Goal: Book appointment/travel/reservation

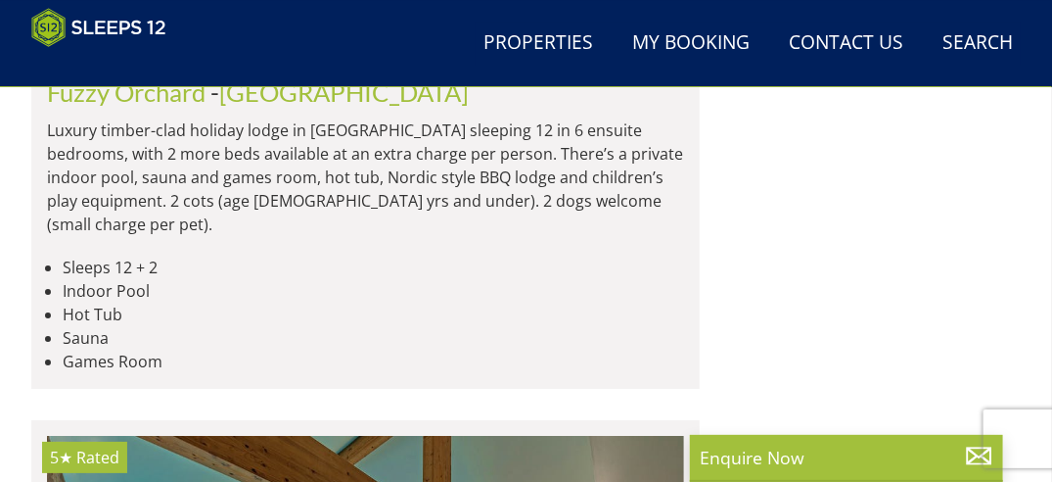
scroll to position [11910, 0]
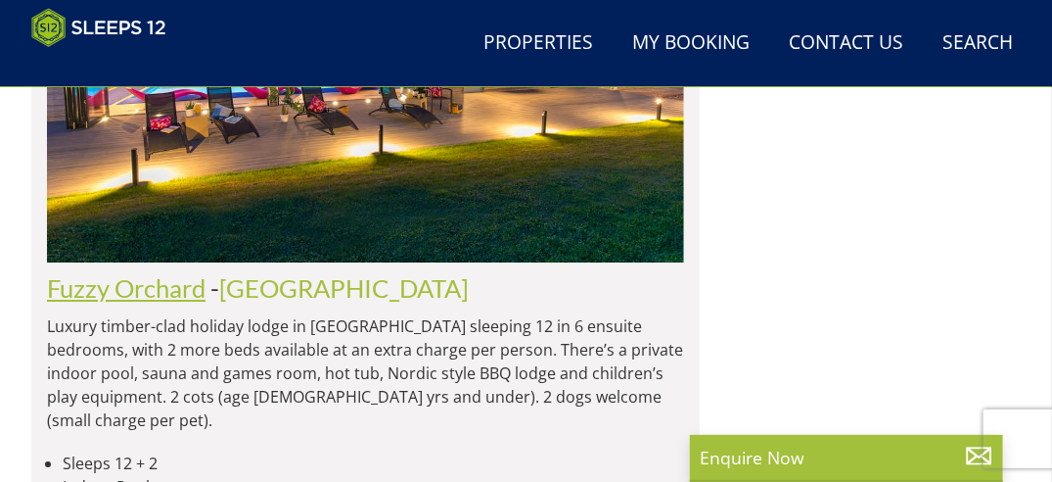
click at [134, 302] on link "Fuzzy Orchard" at bounding box center [126, 287] width 159 height 29
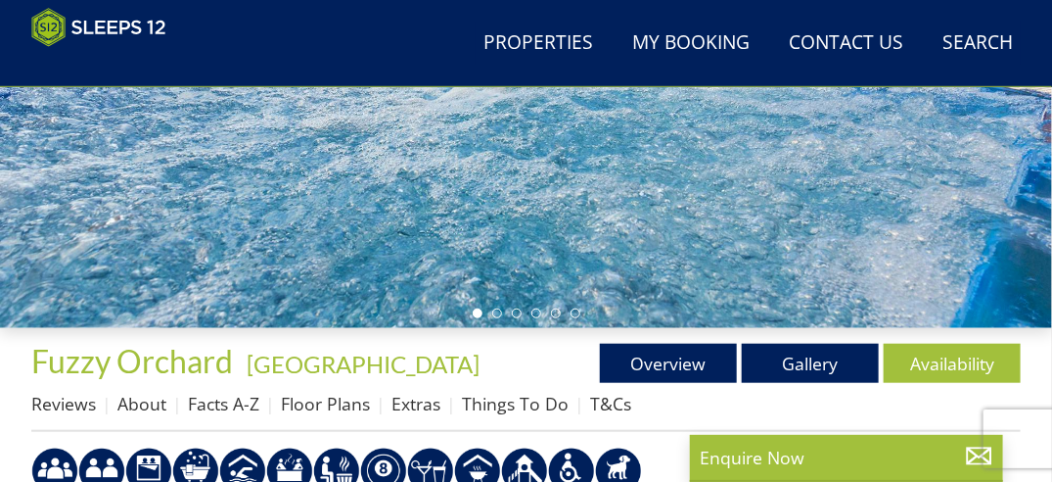
scroll to position [294, 0]
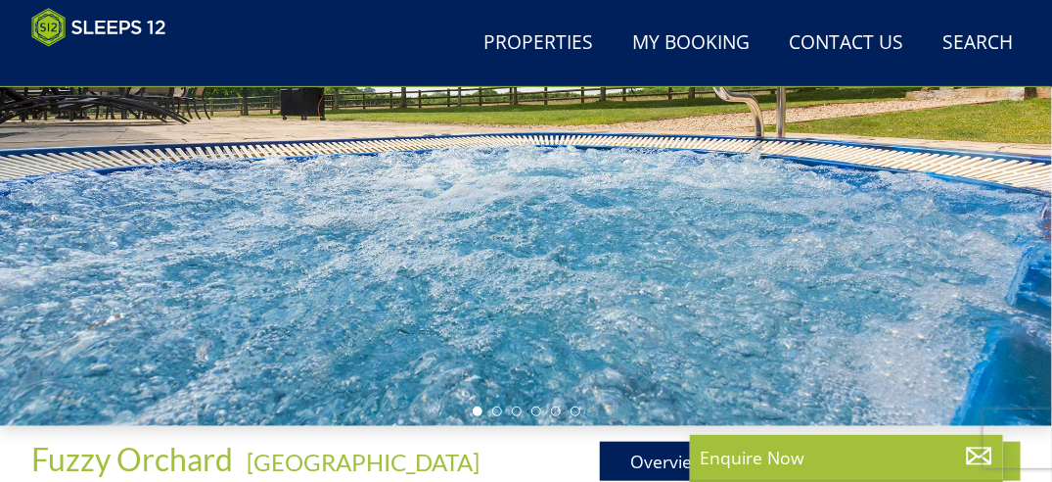
click at [557, 296] on div at bounding box center [526, 131] width 1052 height 589
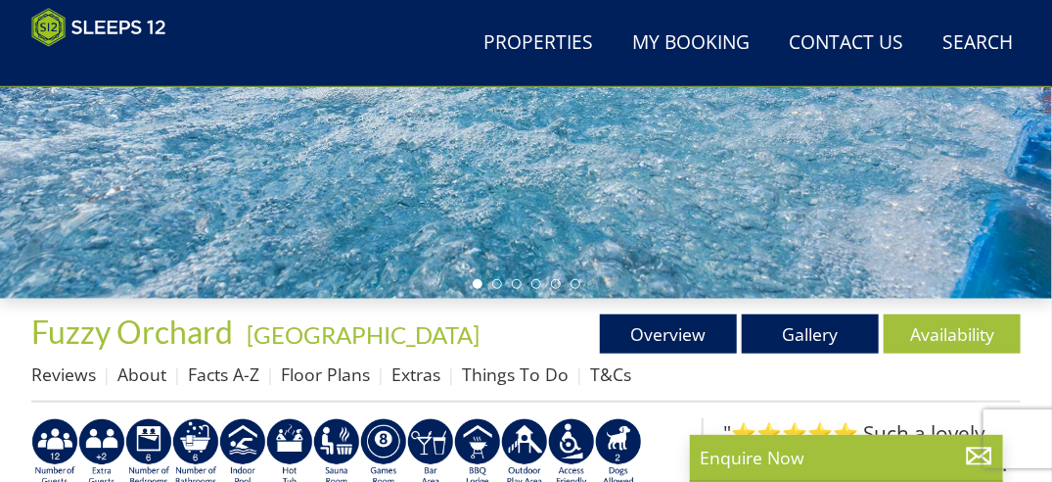
scroll to position [385, 0]
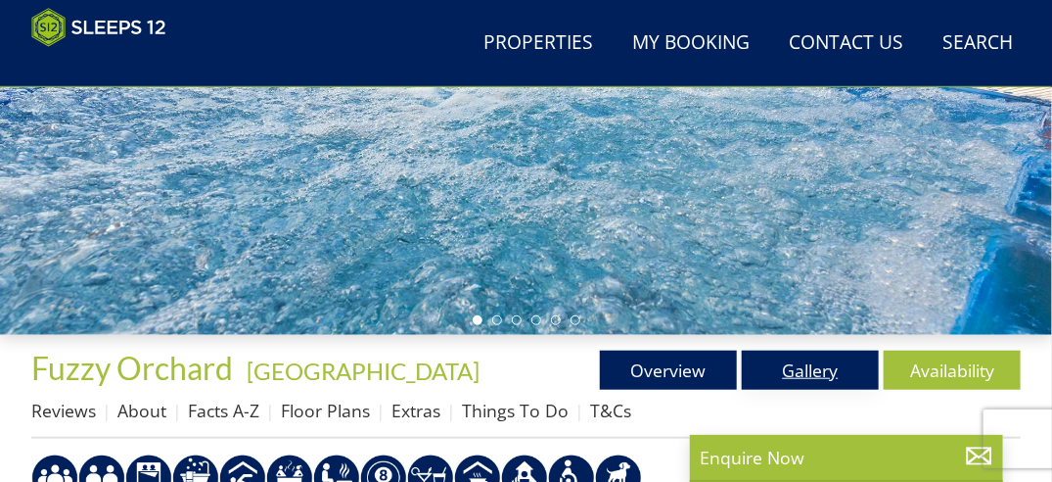
click at [800, 375] on link "Gallery" at bounding box center [810, 369] width 137 height 39
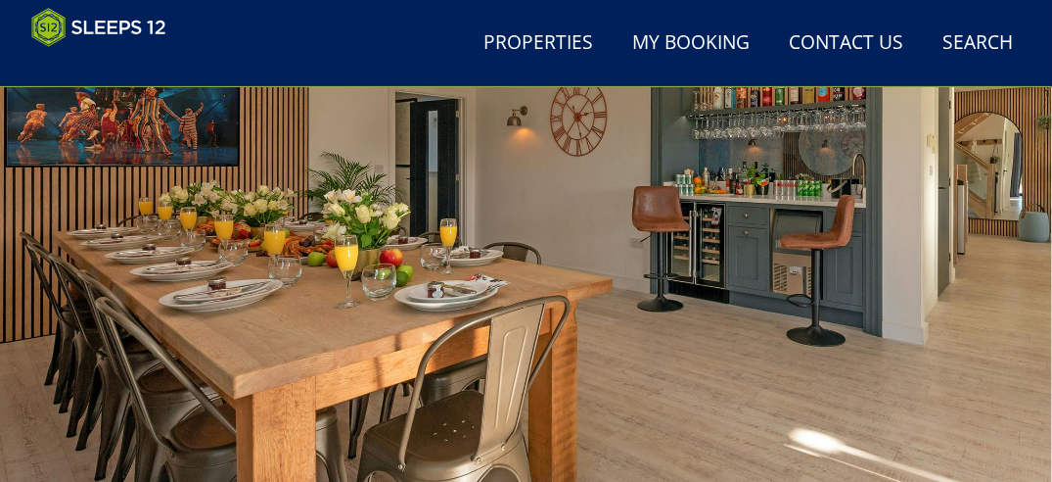
scroll to position [196, 0]
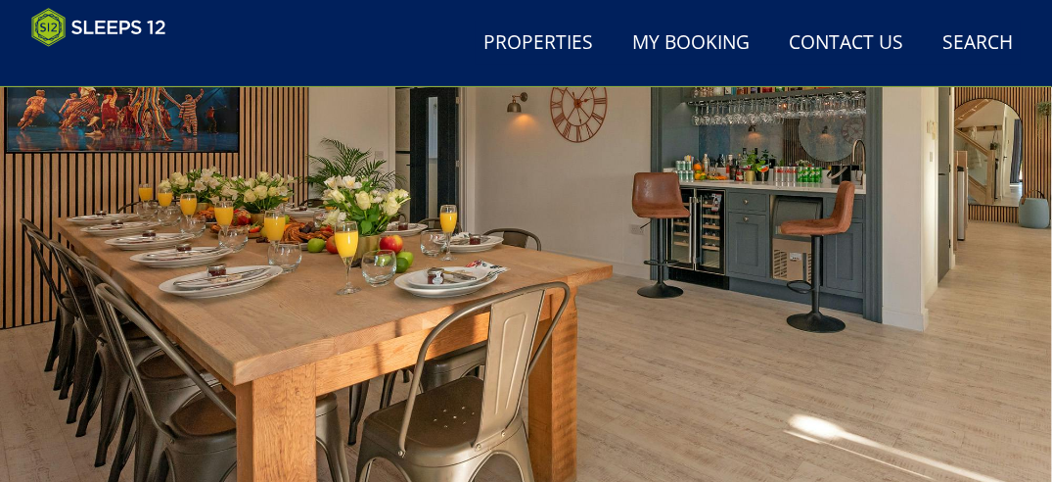
click at [889, 307] on div at bounding box center [526, 228] width 1052 height 589
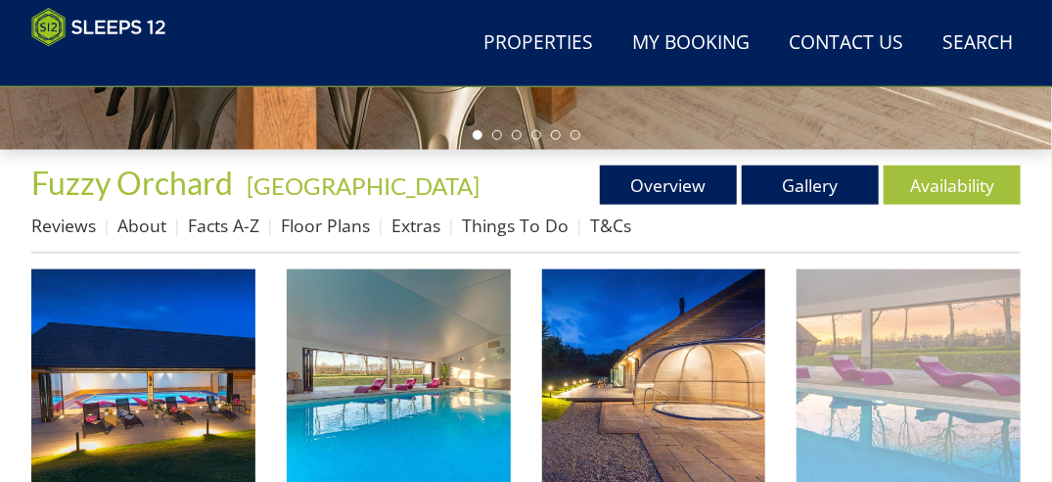
scroll to position [685, 0]
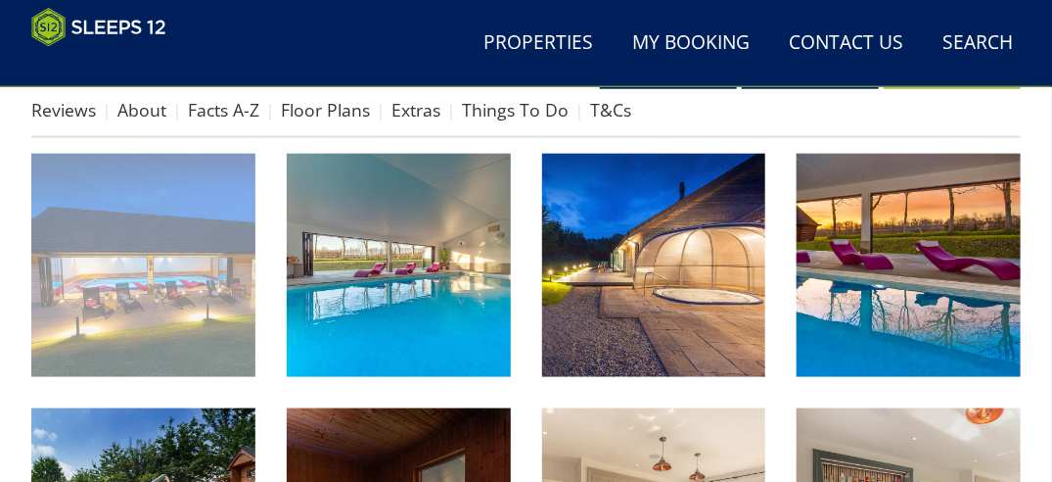
click at [200, 301] on img at bounding box center [143, 266] width 224 height 224
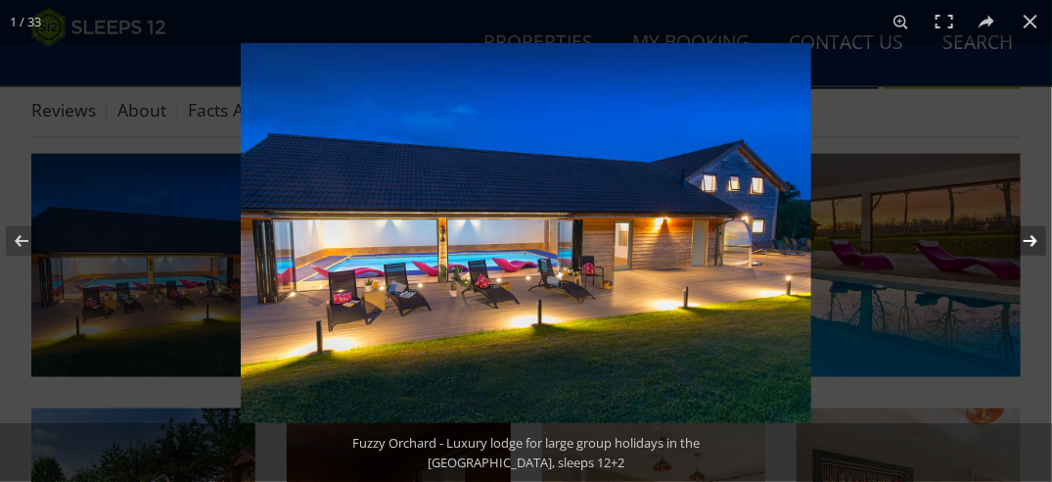
click at [1034, 235] on button at bounding box center [1018, 241] width 69 height 98
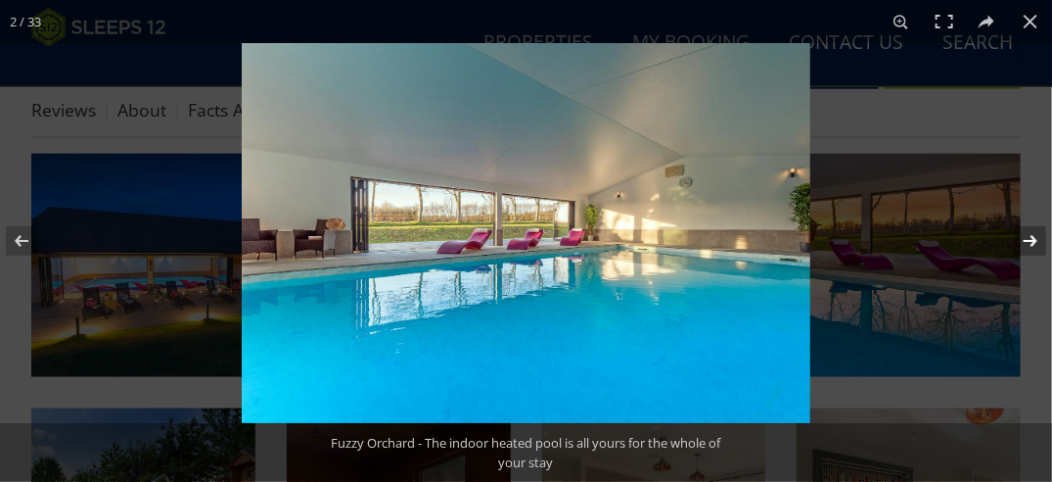
click at [1034, 235] on button at bounding box center [1018, 241] width 69 height 98
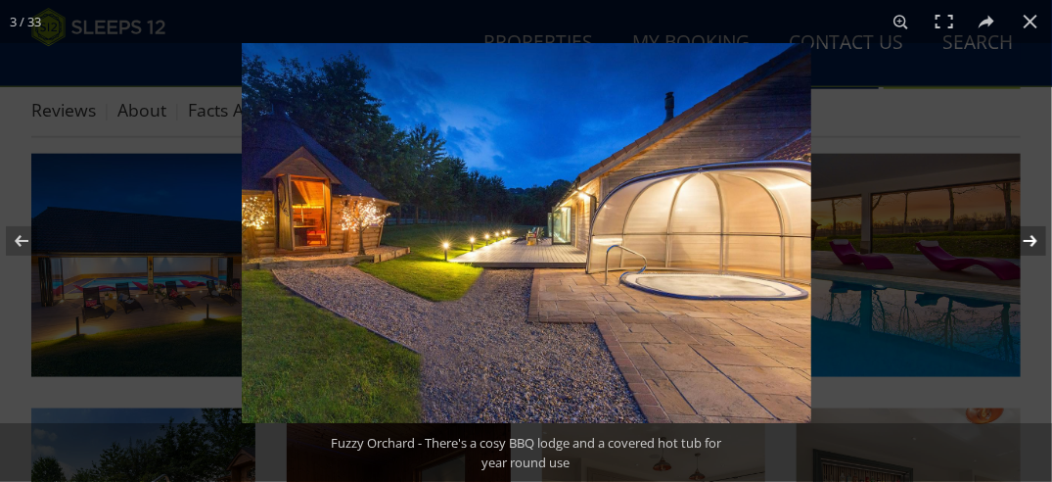
click at [1034, 235] on button at bounding box center [1018, 241] width 69 height 98
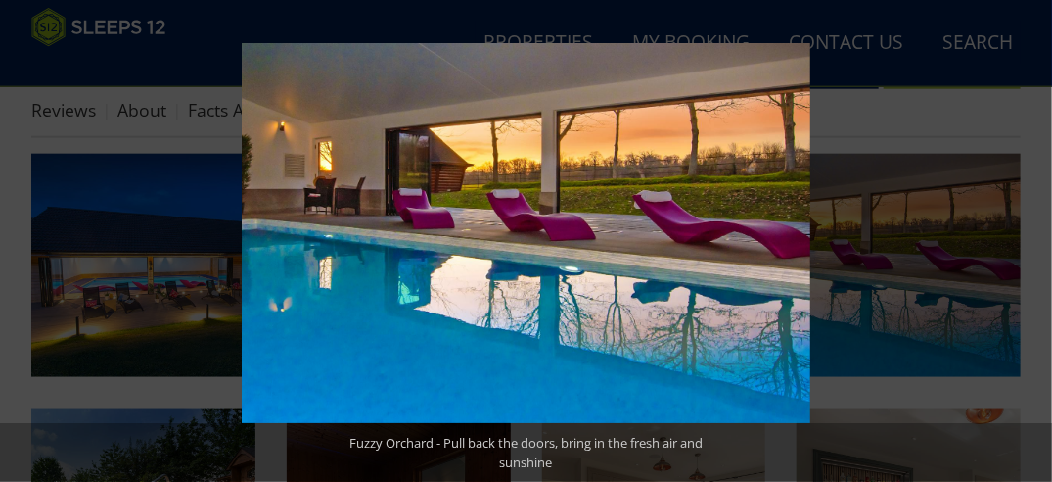
click at [1034, 235] on button at bounding box center [1018, 241] width 69 height 98
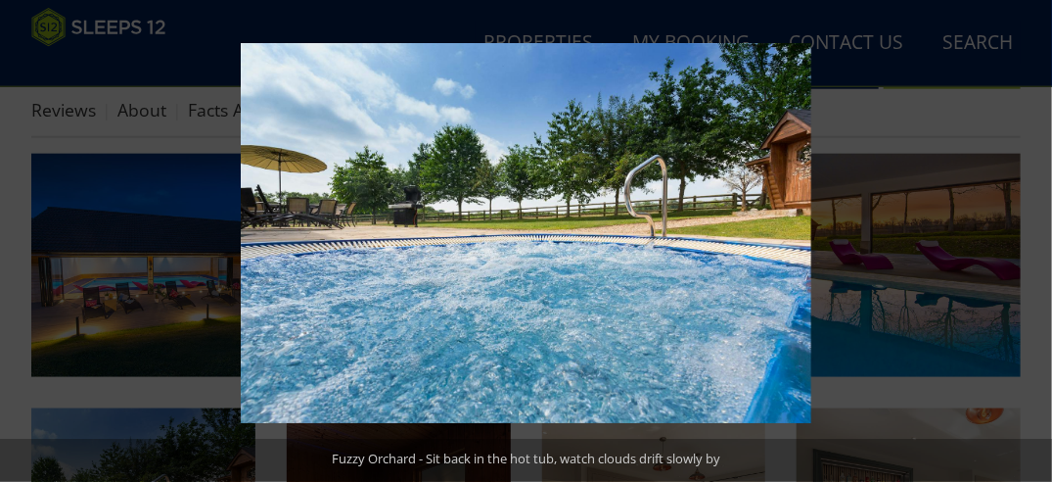
click at [1034, 235] on button at bounding box center [1018, 241] width 69 height 98
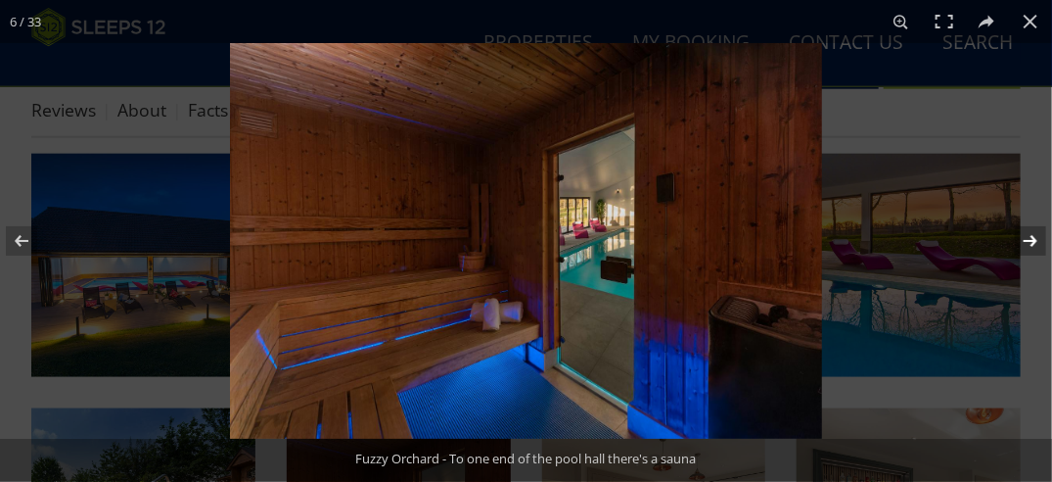
click at [1034, 236] on button at bounding box center [1018, 241] width 69 height 98
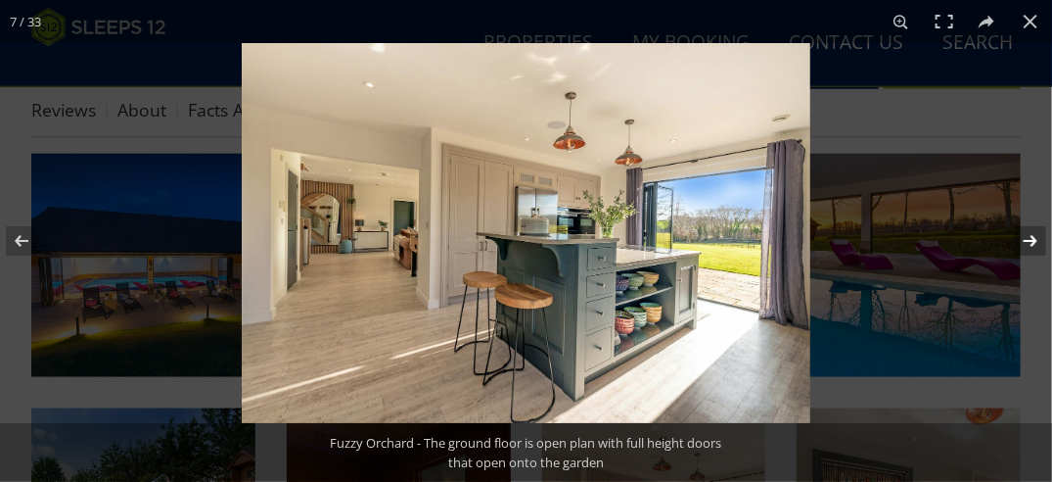
click at [1034, 236] on button at bounding box center [1018, 241] width 69 height 98
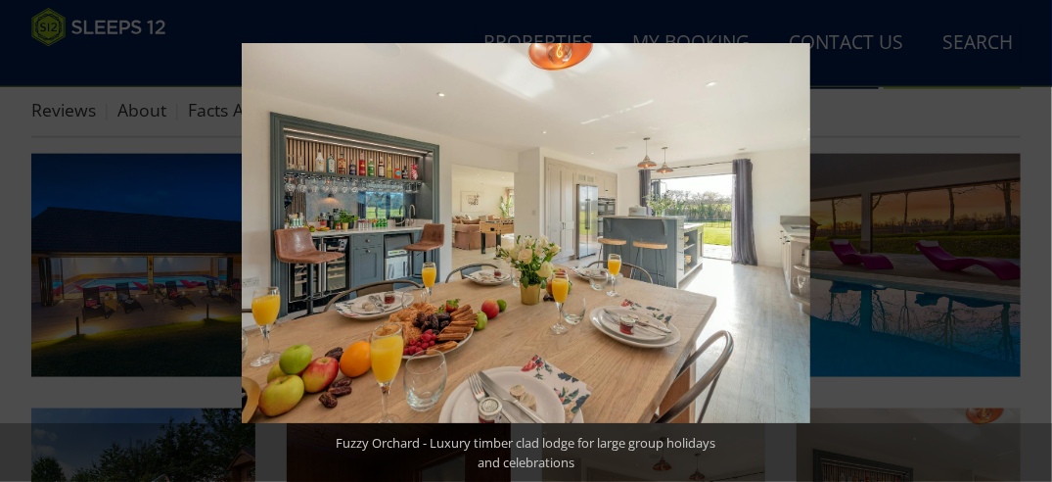
click at [1034, 236] on button at bounding box center [1018, 241] width 69 height 98
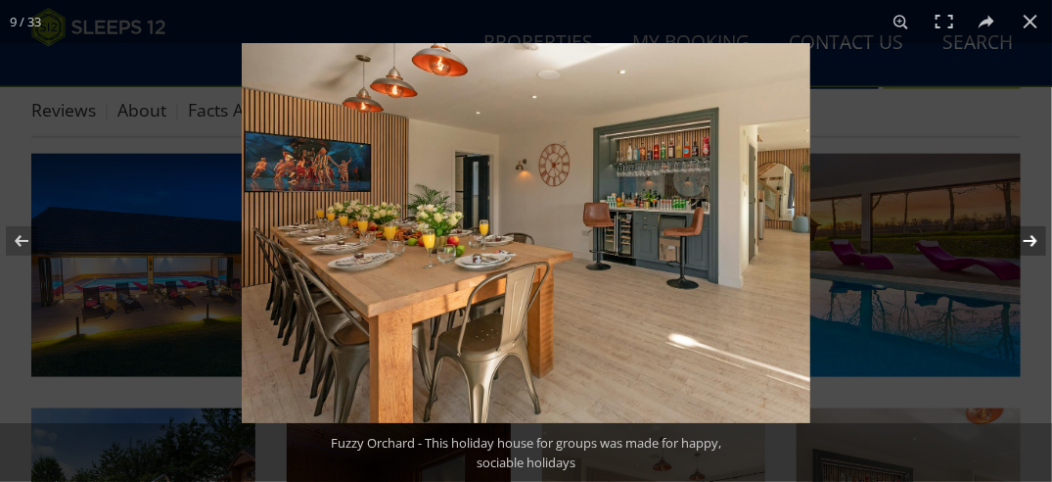
click at [1036, 239] on button at bounding box center [1018, 241] width 69 height 98
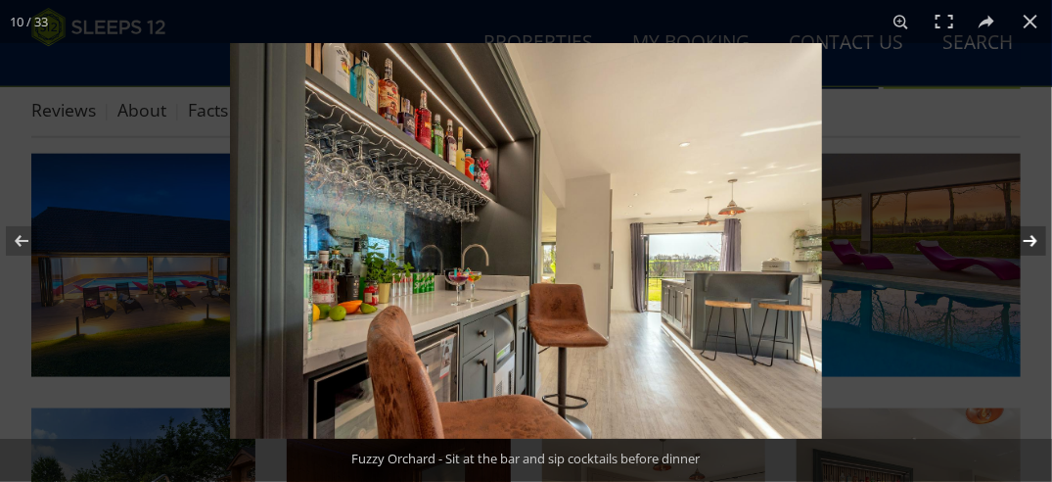
click at [1043, 242] on button at bounding box center [1018, 241] width 69 height 98
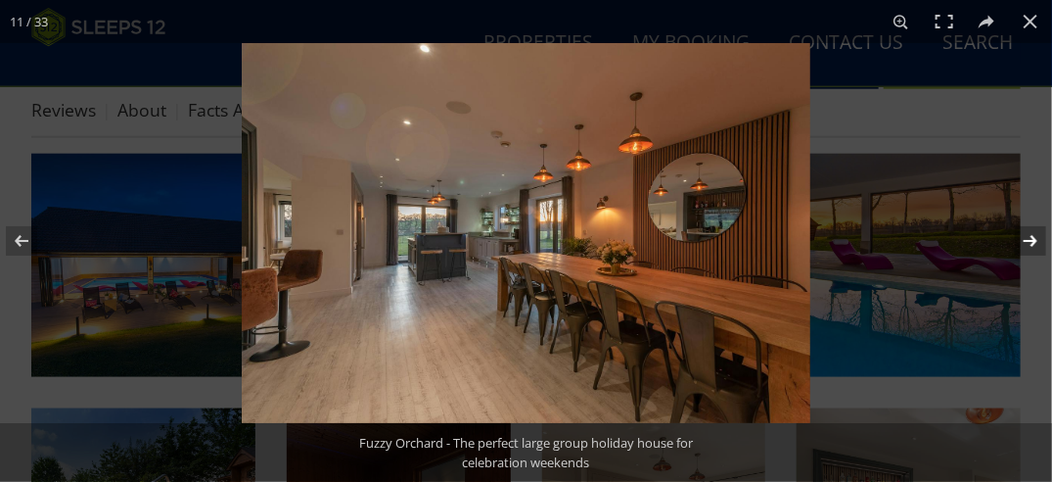
click at [1043, 242] on button at bounding box center [1018, 241] width 69 height 98
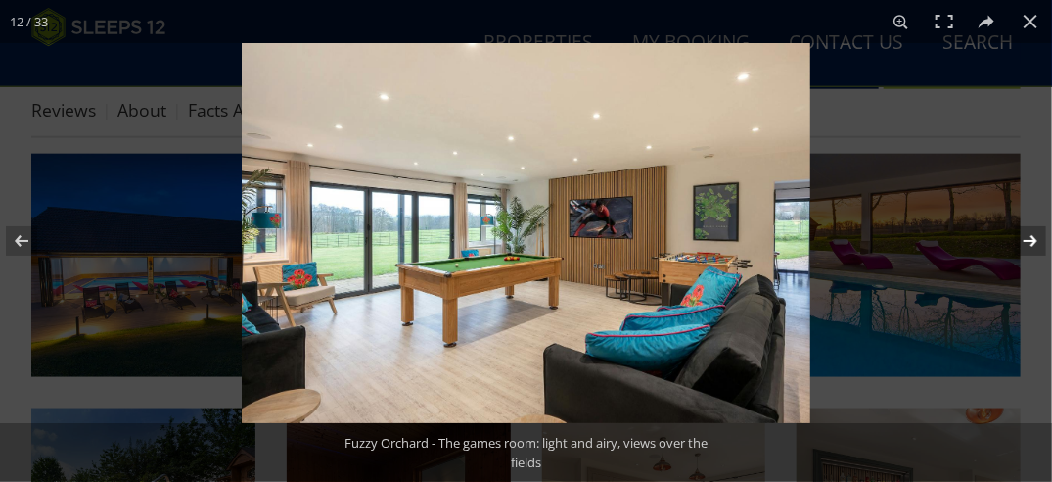
click at [1035, 244] on button at bounding box center [1018, 241] width 69 height 98
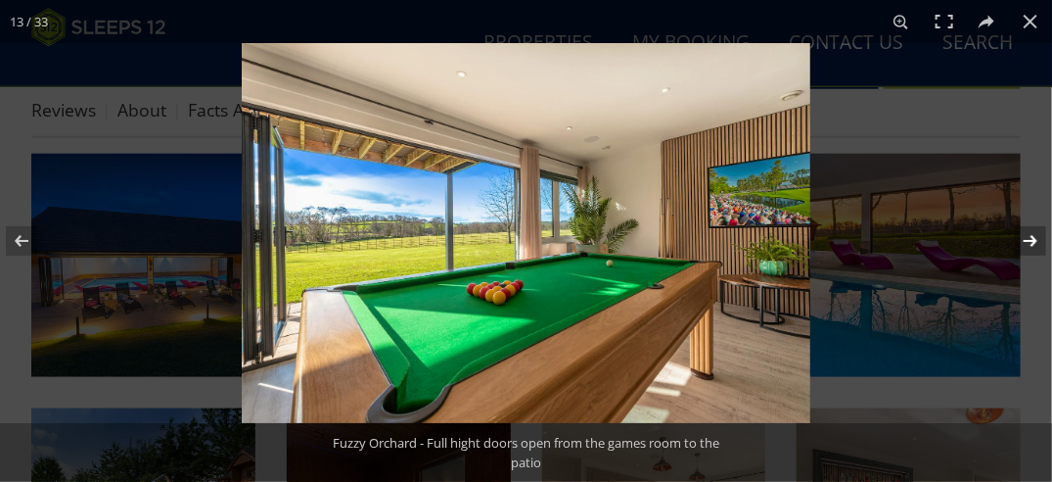
click at [1035, 244] on button at bounding box center [1018, 241] width 69 height 98
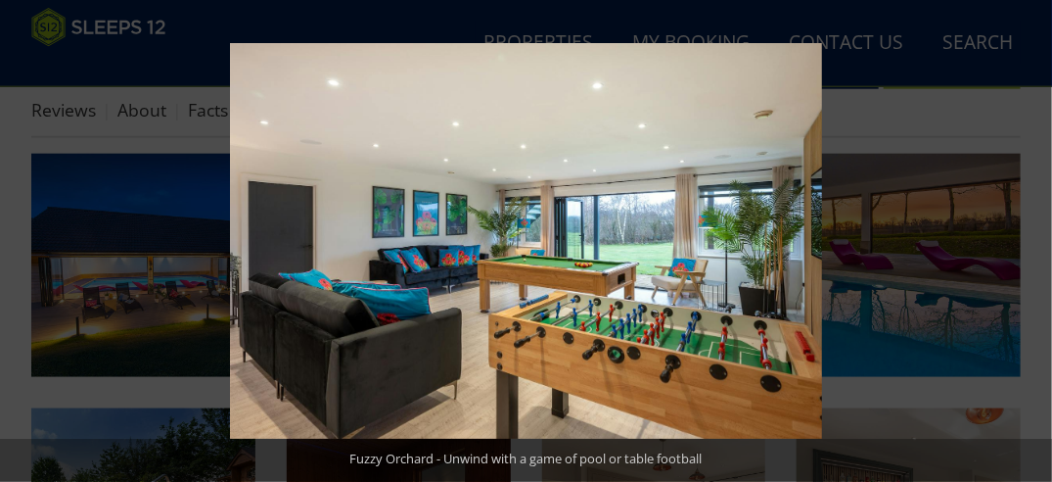
click at [1035, 244] on button at bounding box center [1018, 241] width 69 height 98
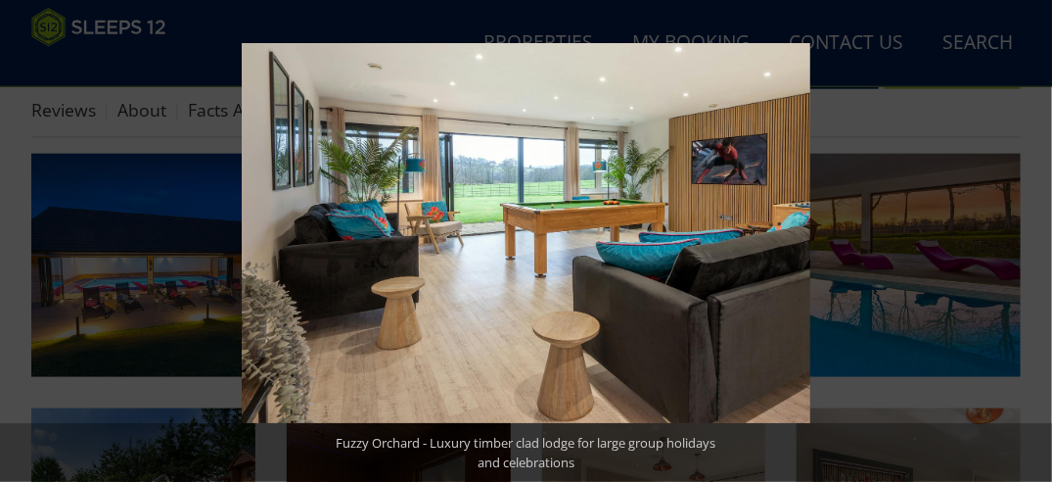
click at [1035, 244] on button at bounding box center [1018, 241] width 69 height 98
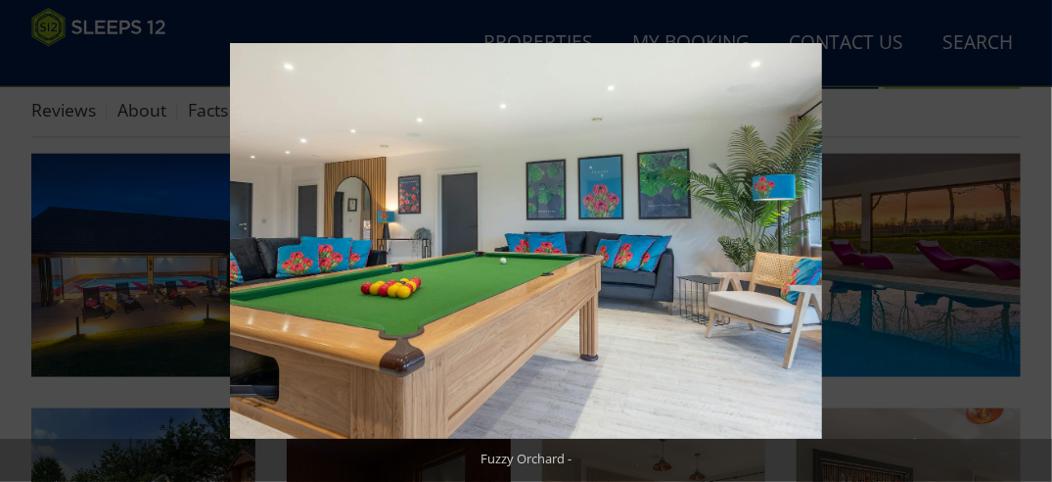
click at [1035, 244] on button at bounding box center [1018, 241] width 69 height 98
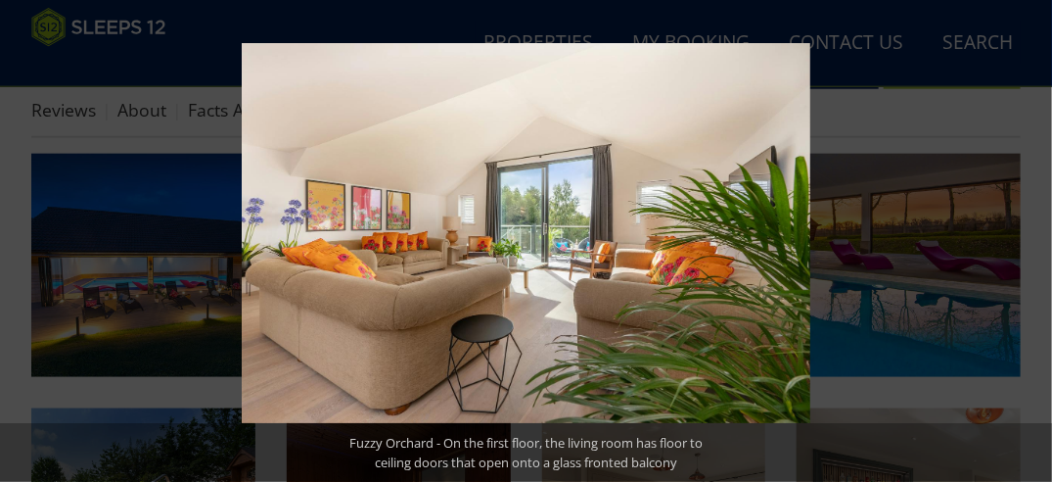
click at [1035, 244] on button at bounding box center [1018, 241] width 69 height 98
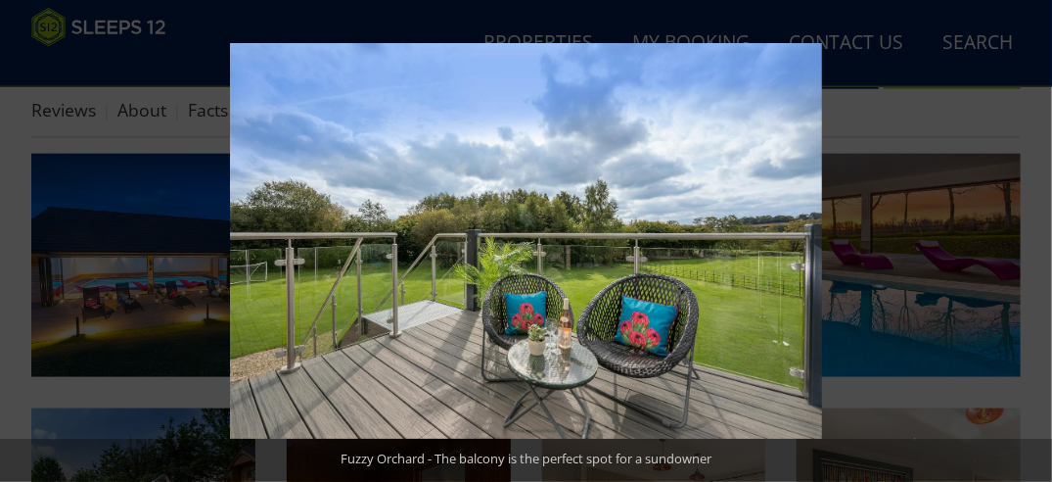
click at [1035, 244] on button at bounding box center [1018, 241] width 69 height 98
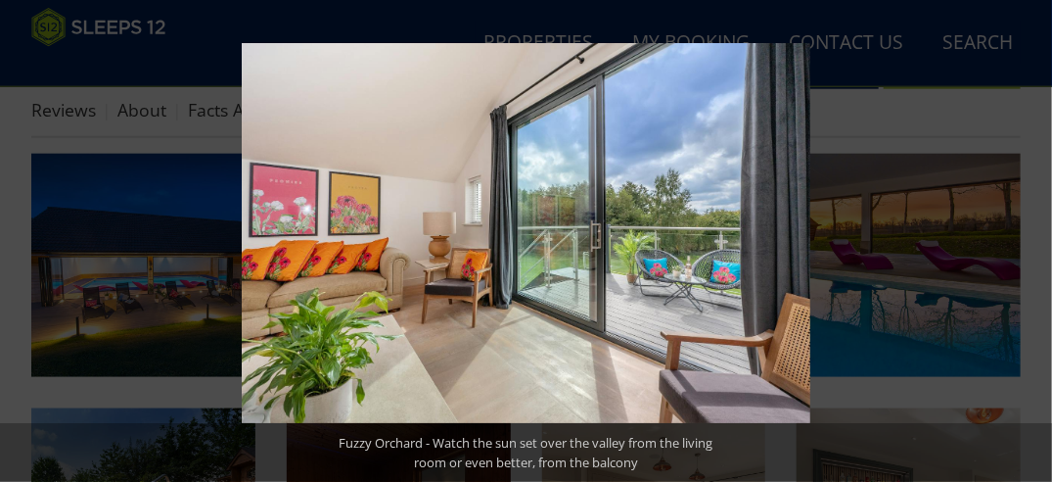
click at [1035, 244] on button at bounding box center [1018, 241] width 69 height 98
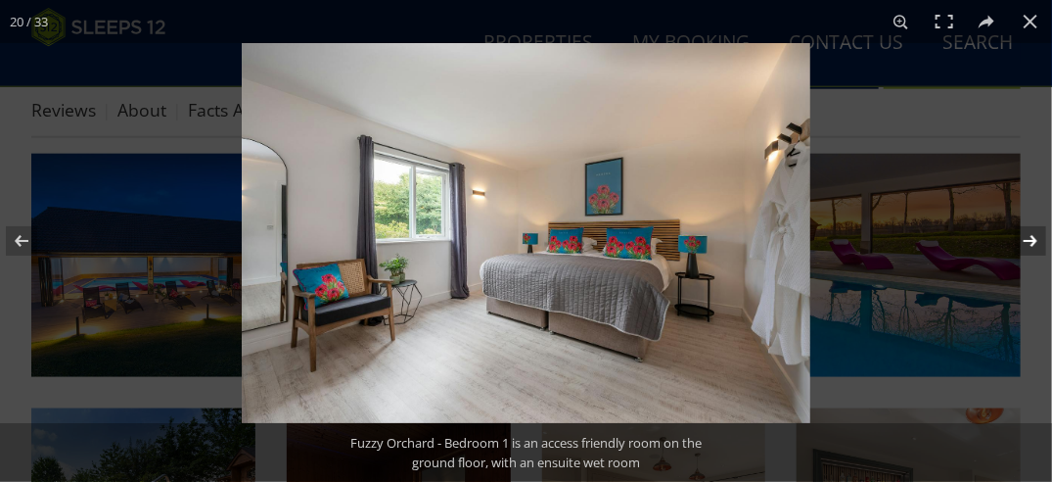
click at [1033, 249] on button at bounding box center [1018, 241] width 69 height 98
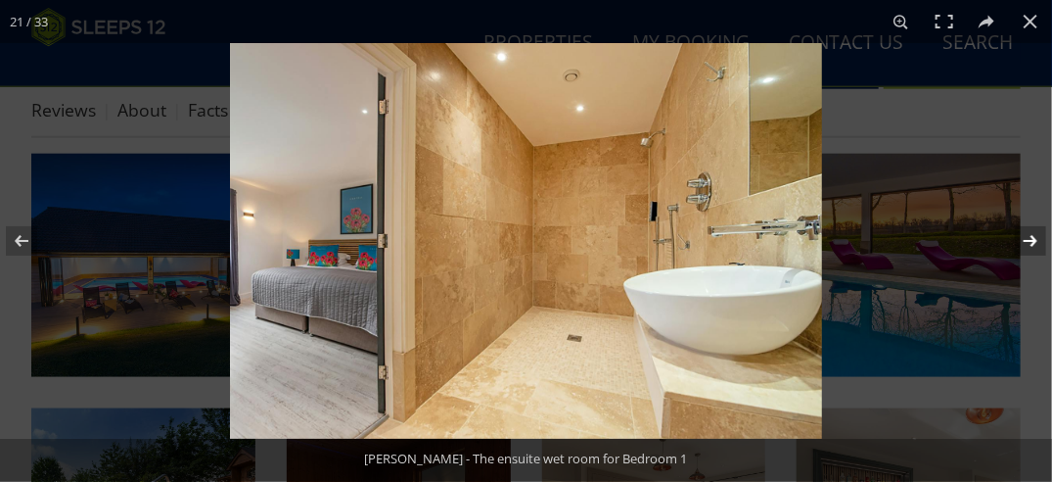
click at [1033, 249] on button at bounding box center [1018, 241] width 69 height 98
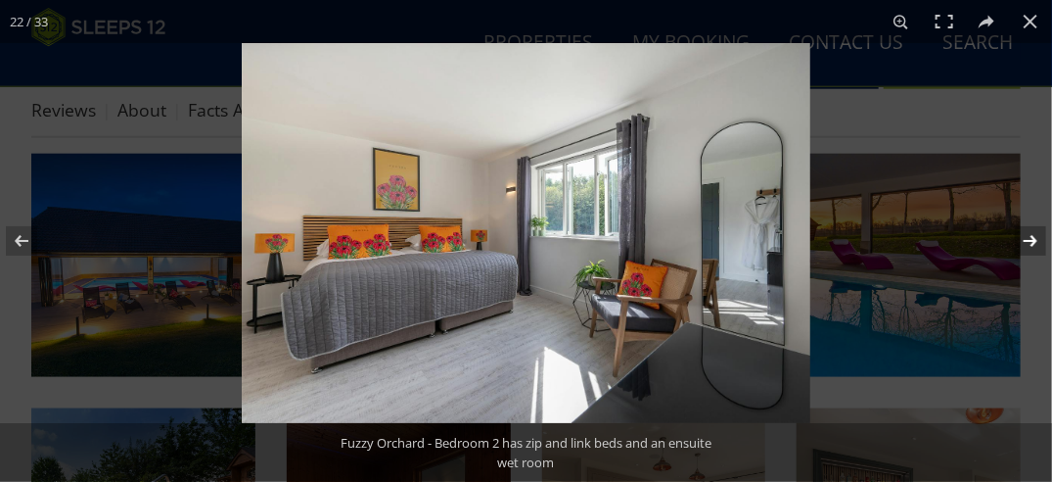
click at [1033, 249] on button at bounding box center [1018, 241] width 69 height 98
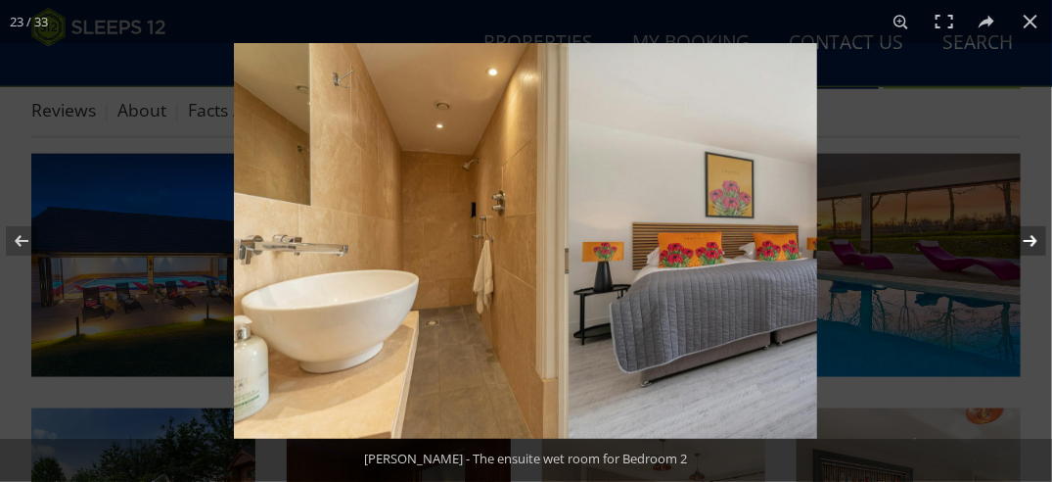
click at [1033, 249] on button at bounding box center [1018, 241] width 69 height 98
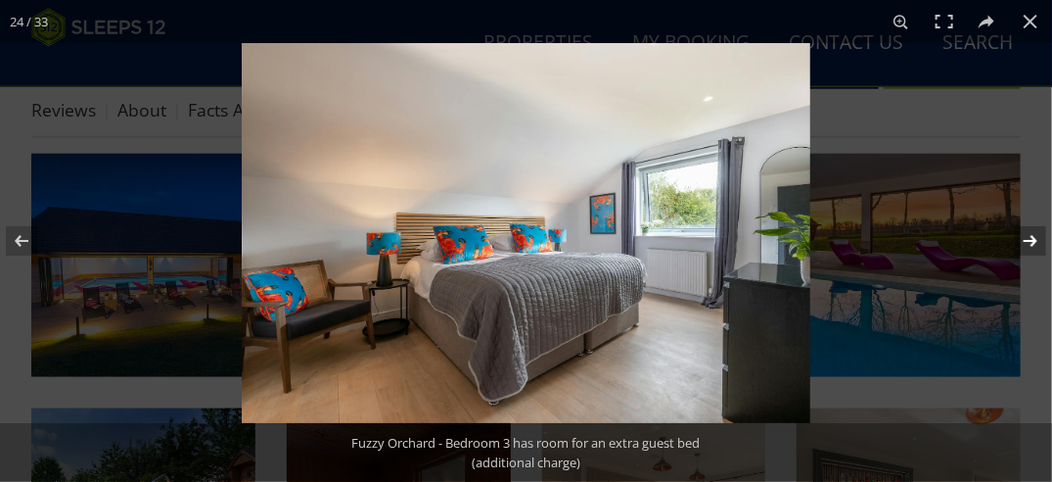
click at [1033, 249] on button at bounding box center [1018, 241] width 69 height 98
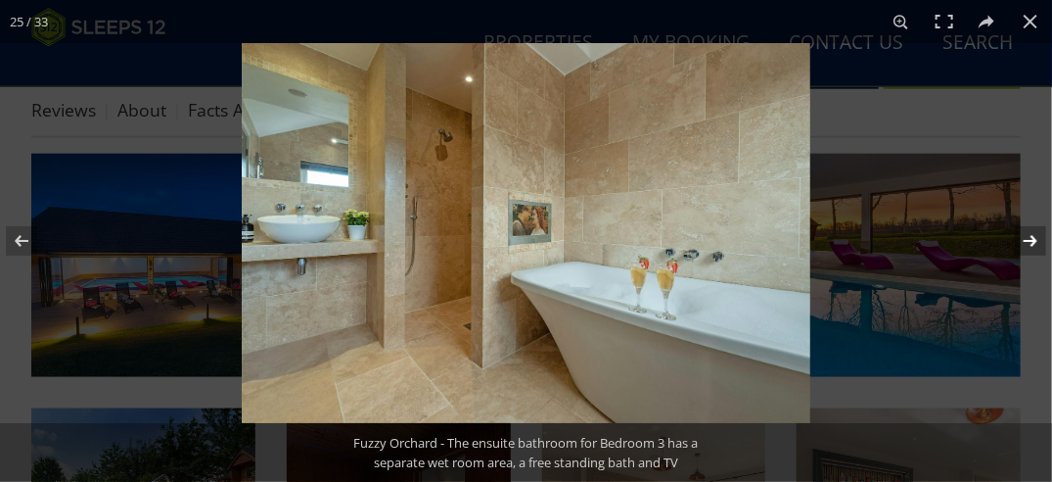
click at [1033, 249] on button at bounding box center [1018, 241] width 69 height 98
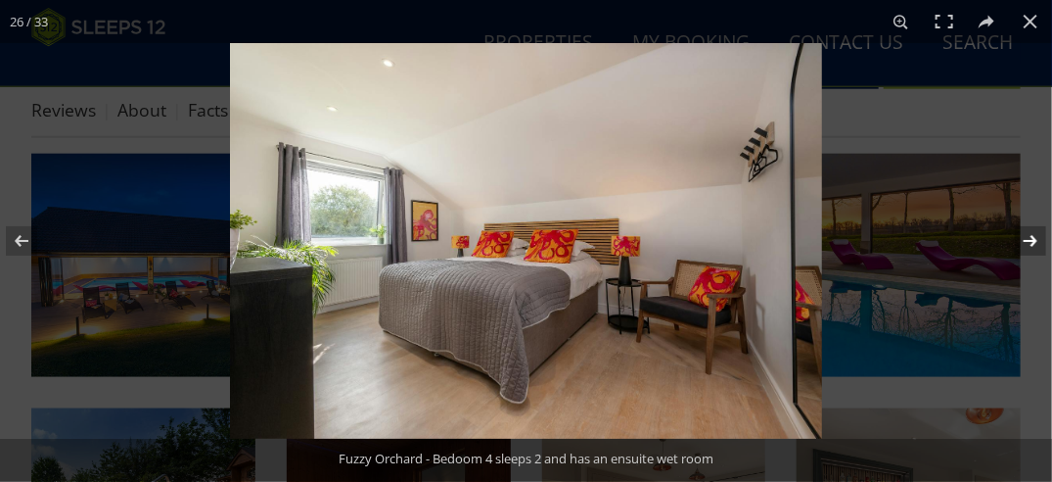
click at [1033, 249] on button at bounding box center [1018, 241] width 69 height 98
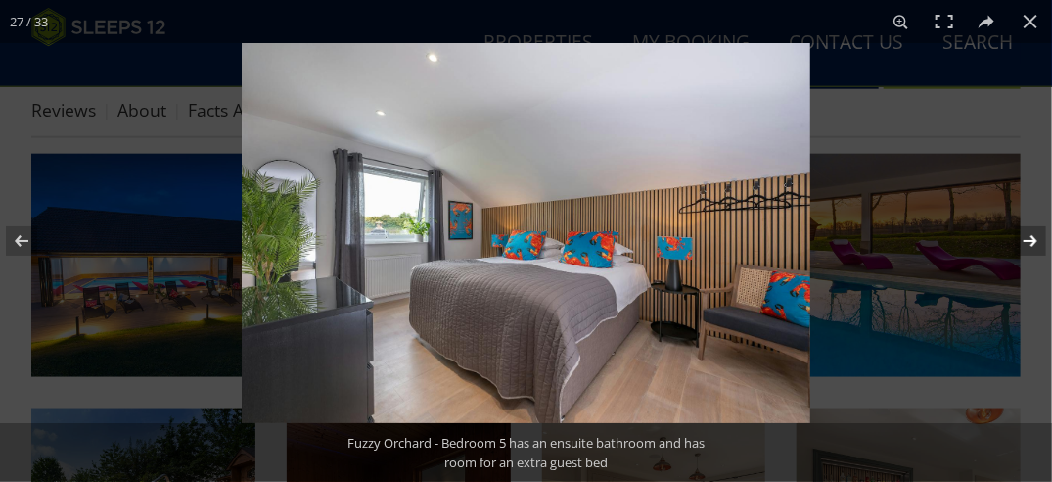
click at [1033, 249] on button at bounding box center [1018, 241] width 69 height 98
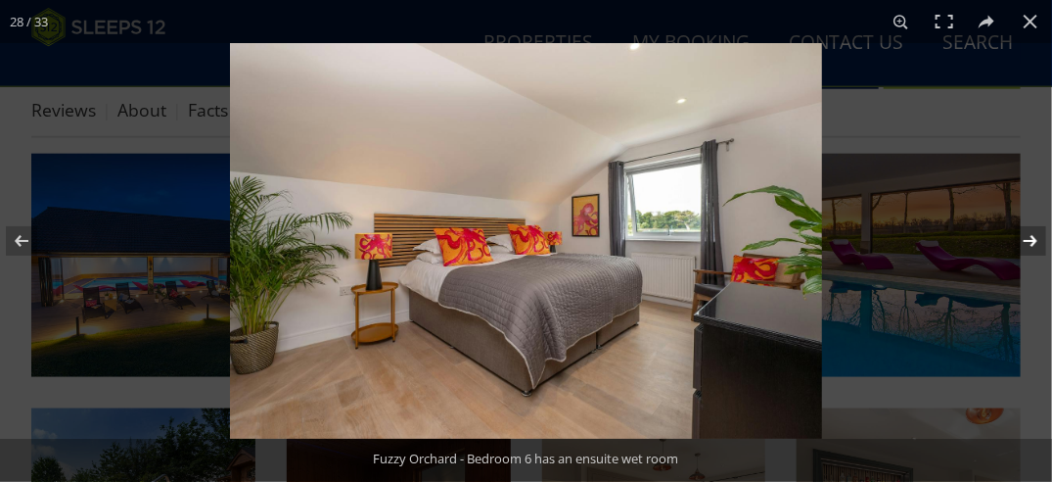
click at [1031, 249] on button at bounding box center [1018, 241] width 69 height 98
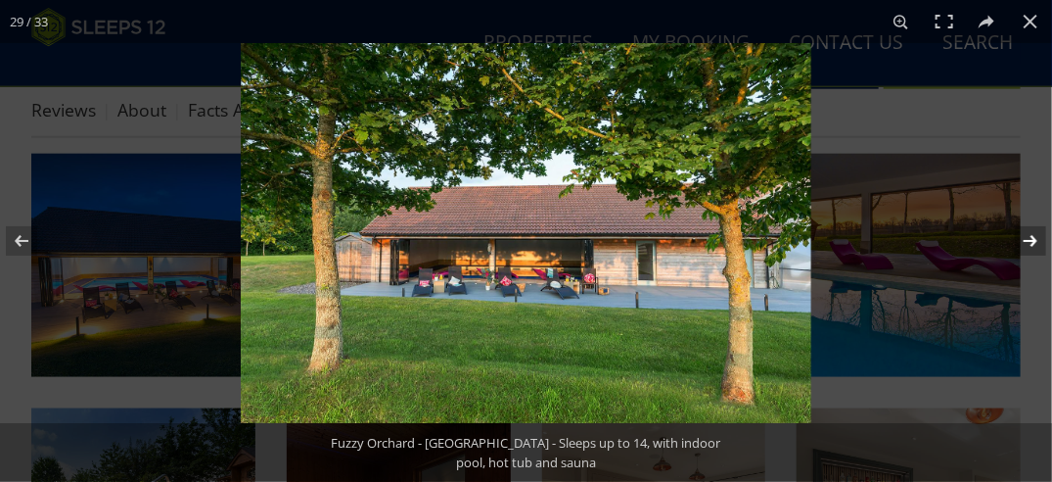
click at [1037, 244] on button at bounding box center [1018, 241] width 69 height 98
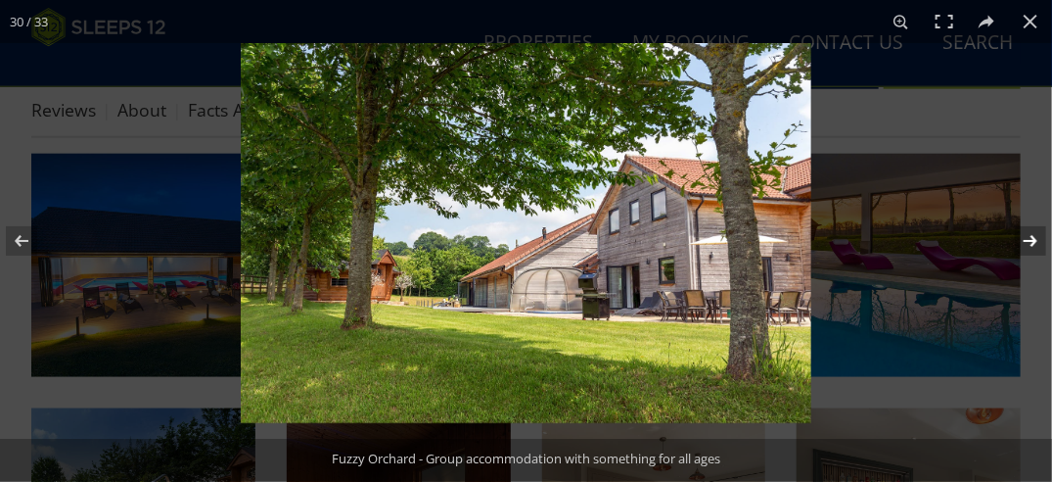
click at [1037, 246] on button at bounding box center [1018, 241] width 69 height 98
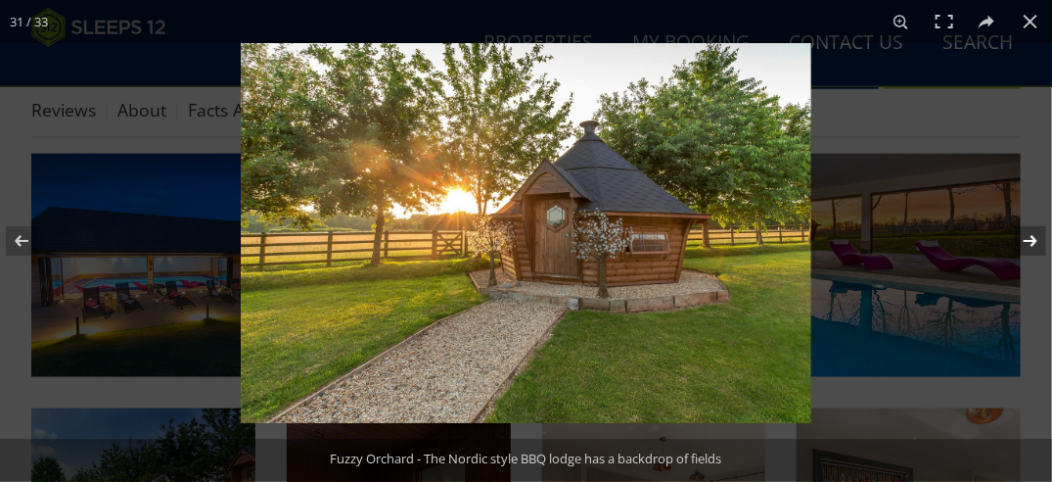
click at [1036, 245] on button at bounding box center [1018, 241] width 69 height 98
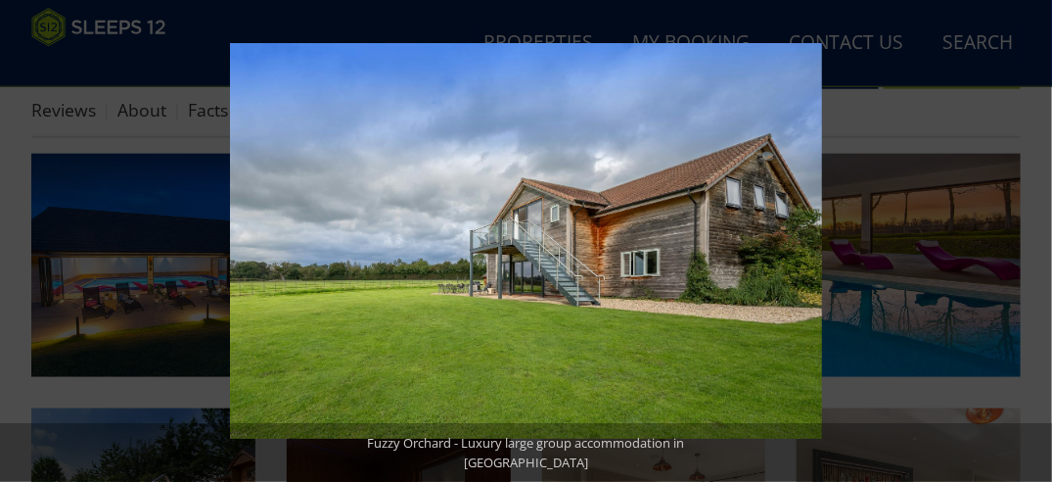
click at [1036, 245] on button at bounding box center [1018, 241] width 69 height 98
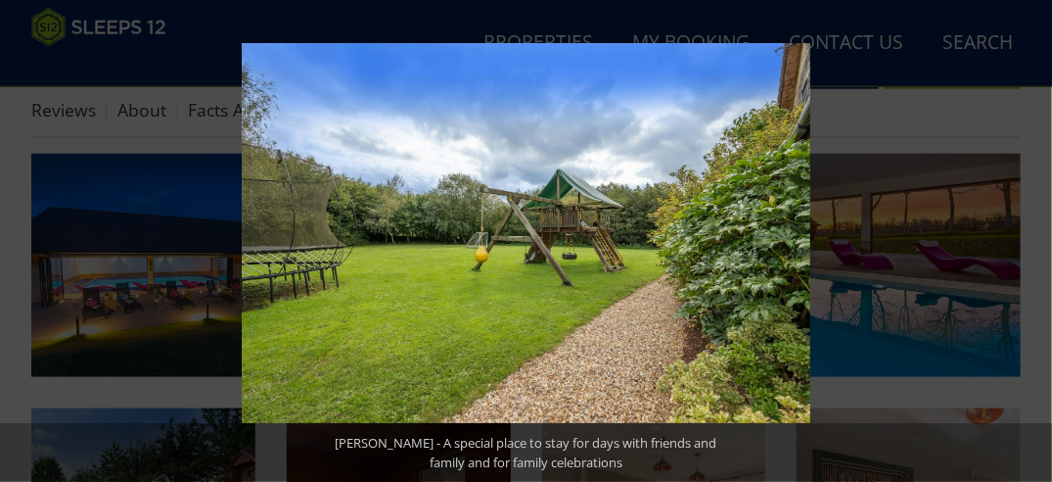
click at [1036, 245] on button at bounding box center [1018, 241] width 69 height 98
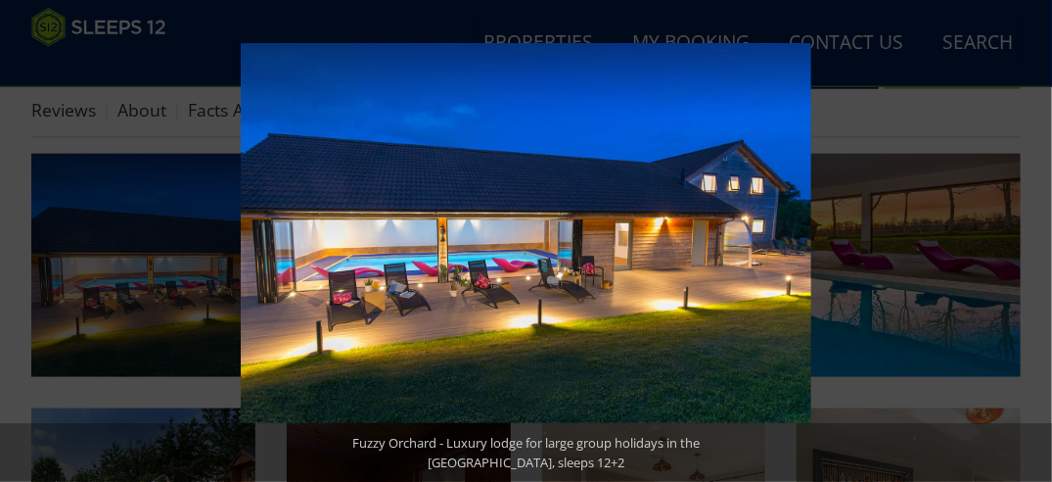
click at [1036, 245] on button at bounding box center [1018, 241] width 69 height 98
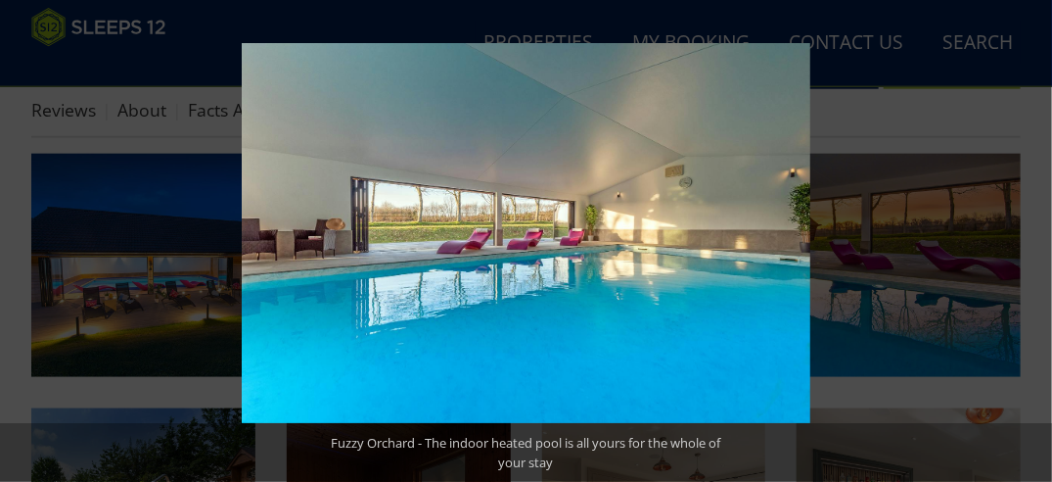
click at [1036, 245] on button at bounding box center [1018, 241] width 69 height 98
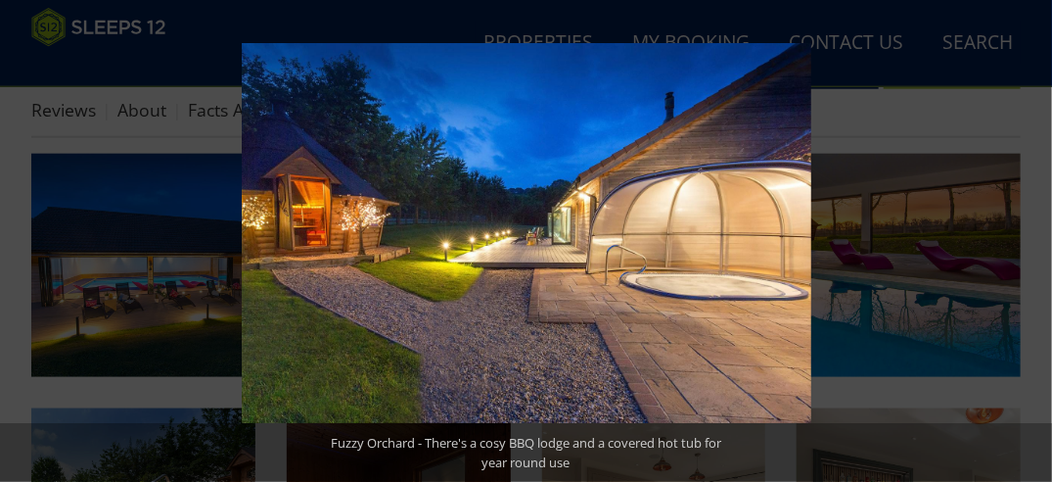
click at [1036, 245] on button at bounding box center [1018, 241] width 69 height 98
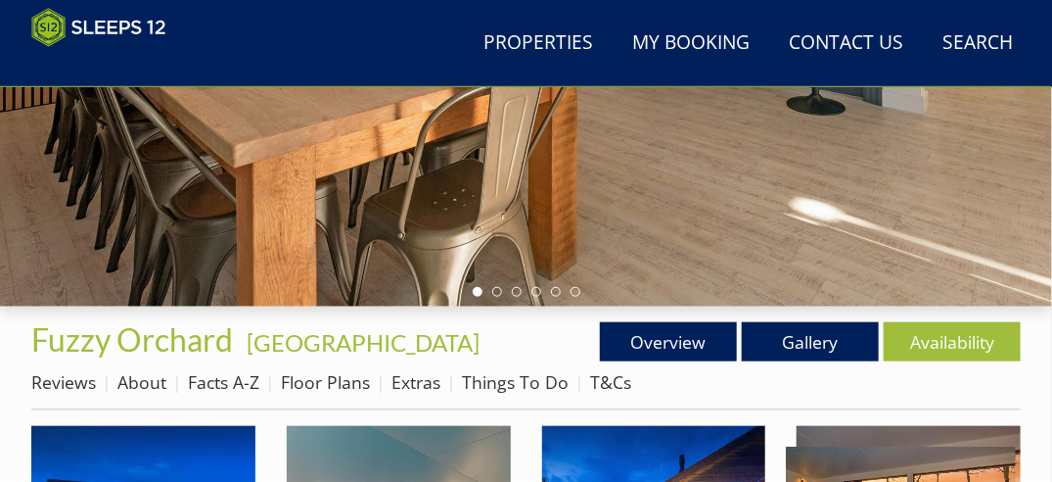
scroll to position [392, 0]
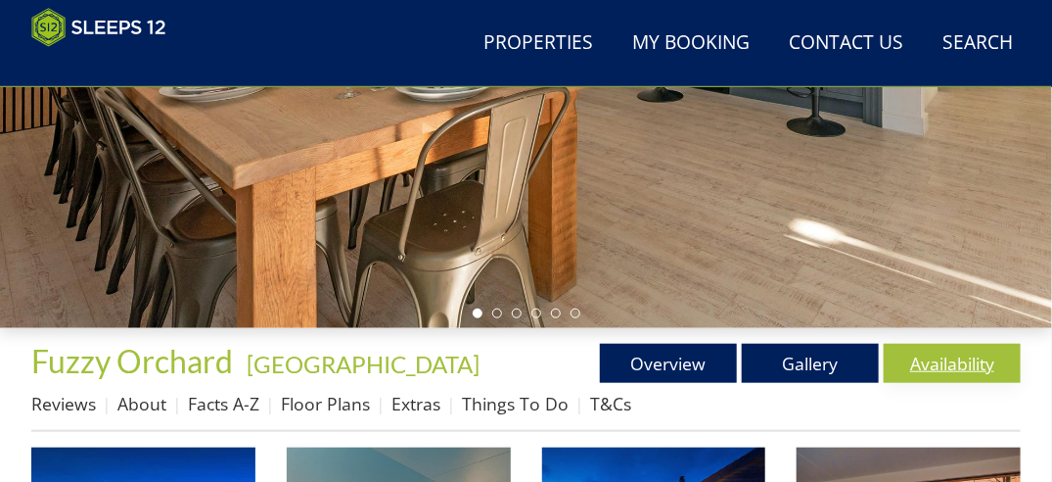
click at [934, 360] on link "Availability" at bounding box center [952, 363] width 137 height 39
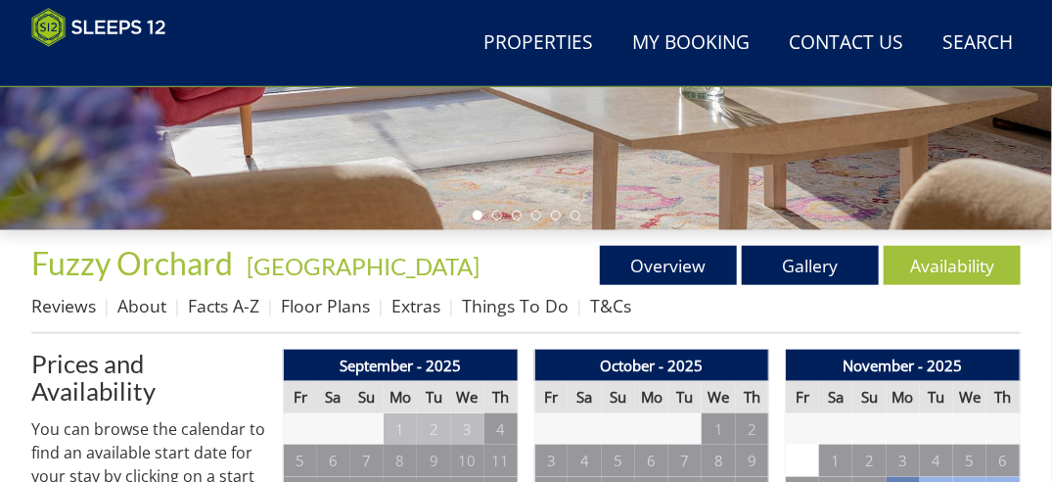
scroll to position [685, 0]
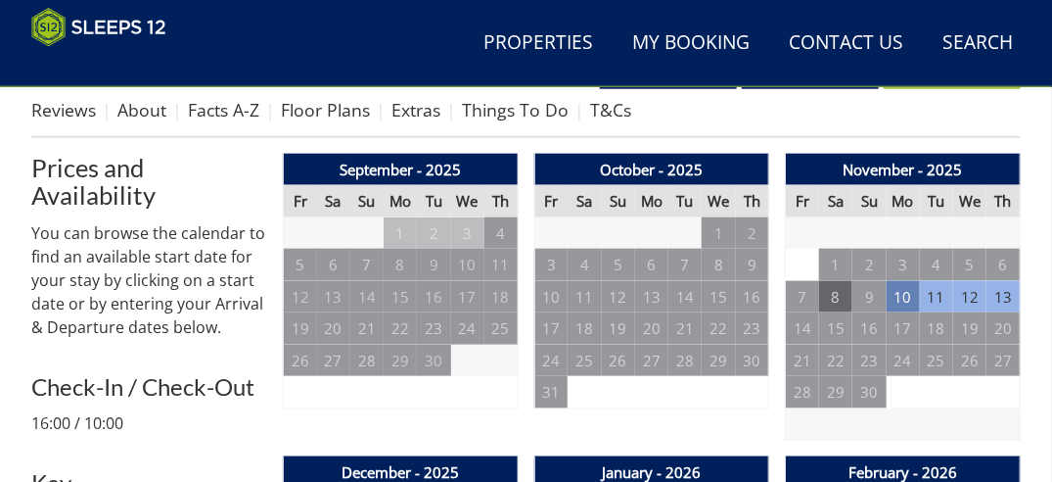
click at [838, 303] on td "8" at bounding box center [835, 297] width 33 height 32
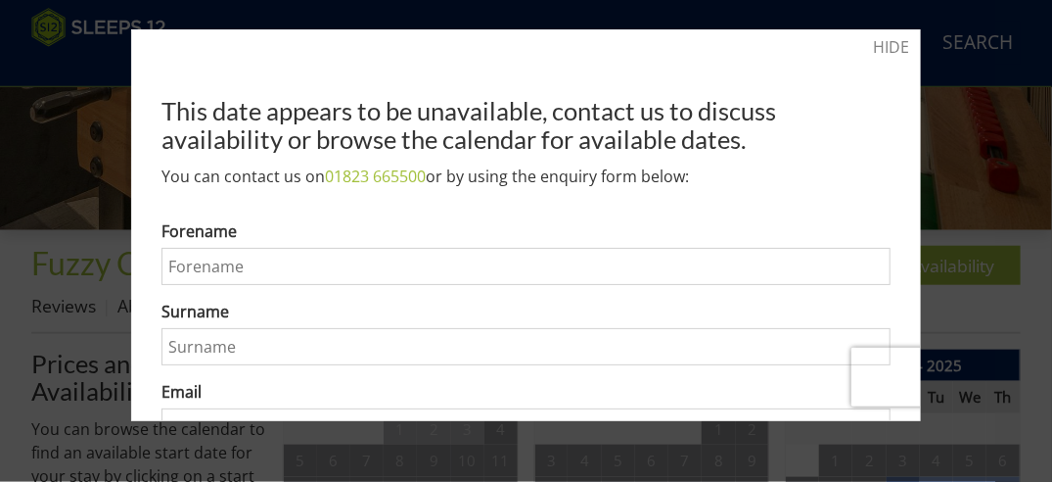
scroll to position [910, 0]
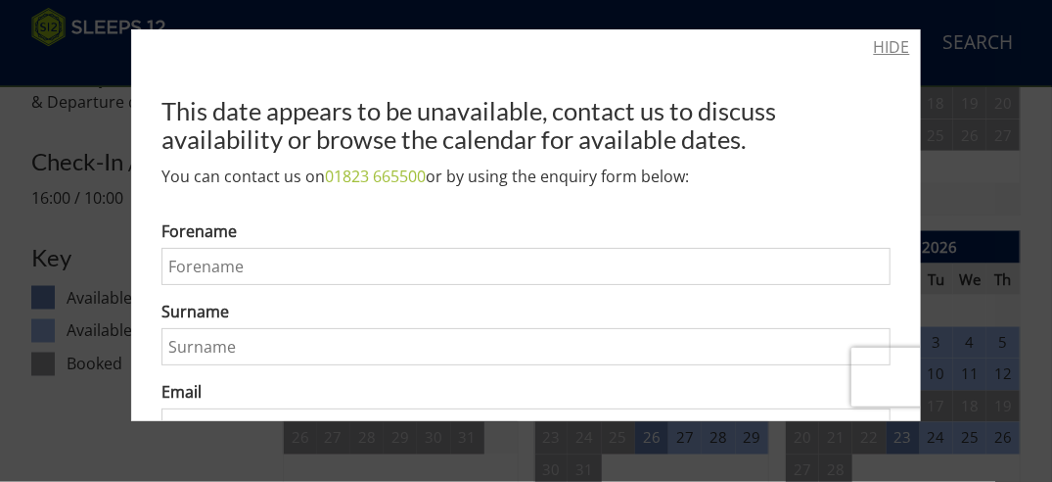
click at [877, 51] on link "HIDE" at bounding box center [892, 46] width 36 height 23
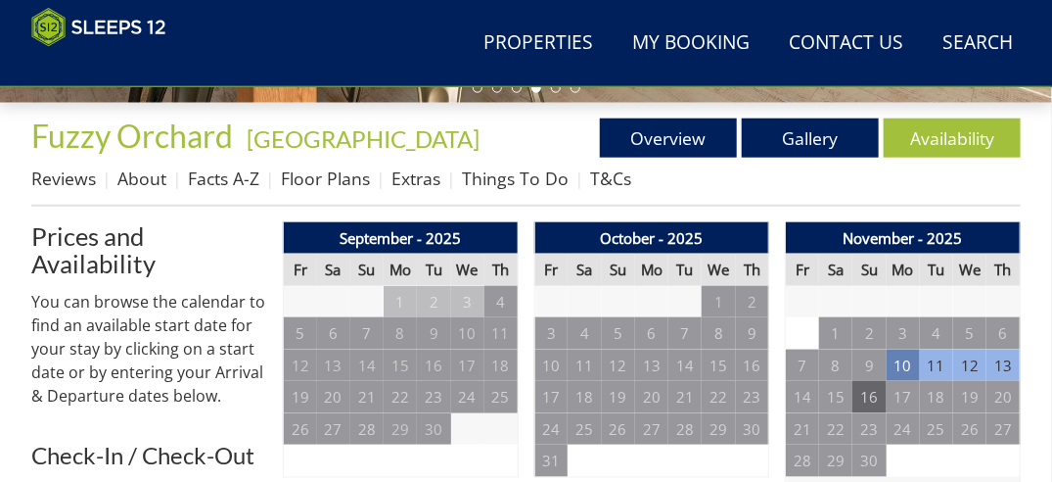
scroll to position [715, 0]
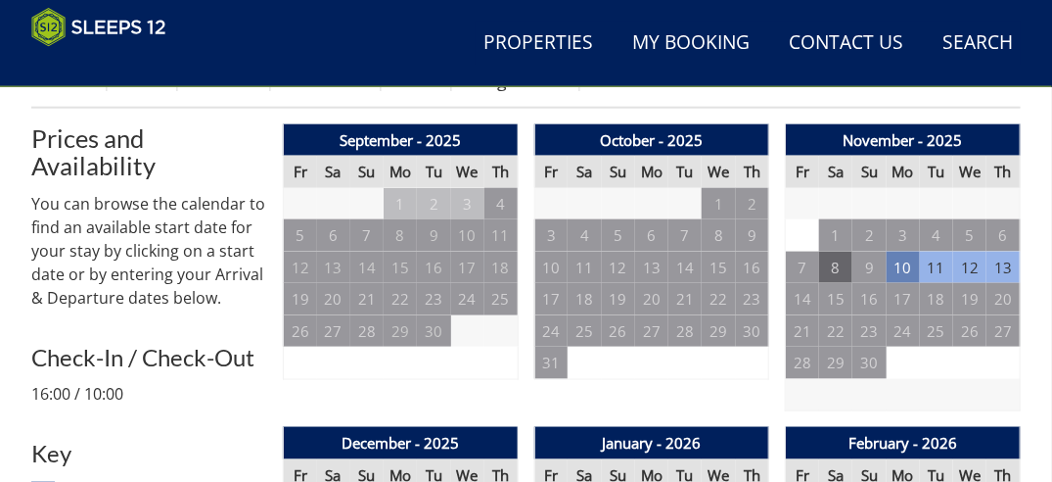
click at [842, 277] on td "8" at bounding box center [835, 268] width 33 height 32
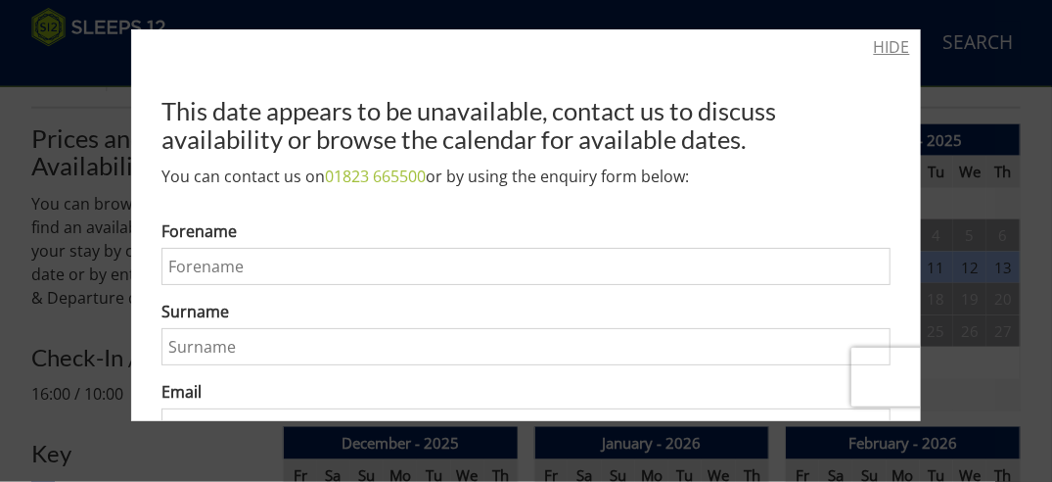
click at [874, 46] on link "HIDE" at bounding box center [892, 46] width 36 height 23
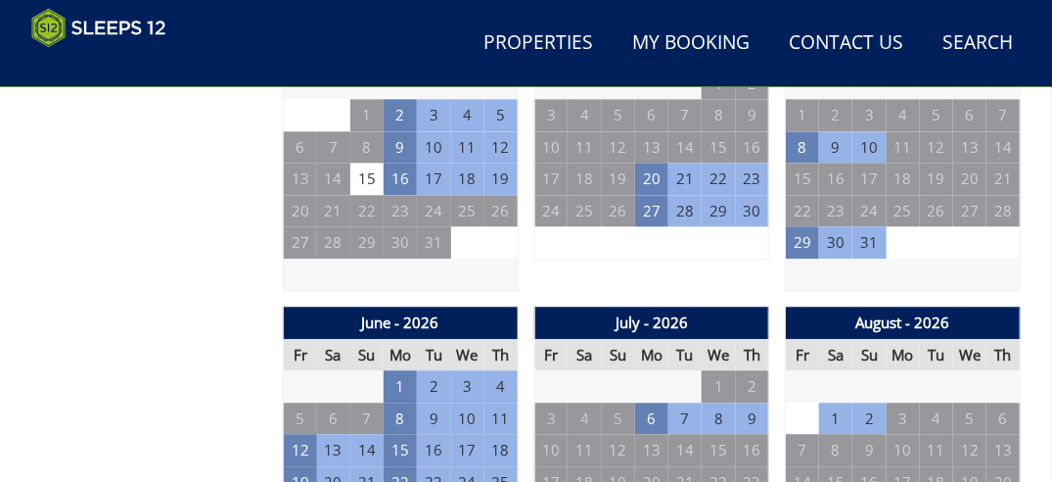
scroll to position [1400, 0]
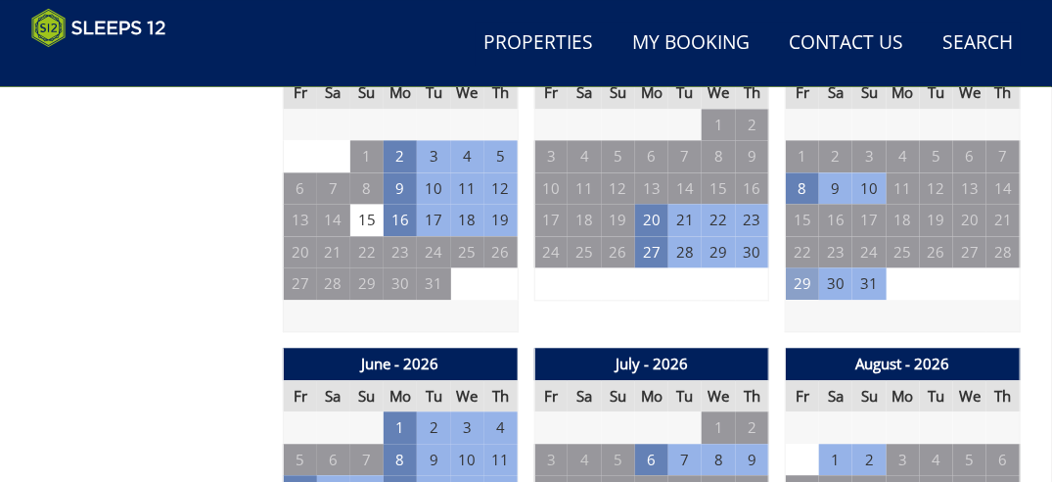
click at [809, 289] on td "29" at bounding box center [802, 283] width 33 height 32
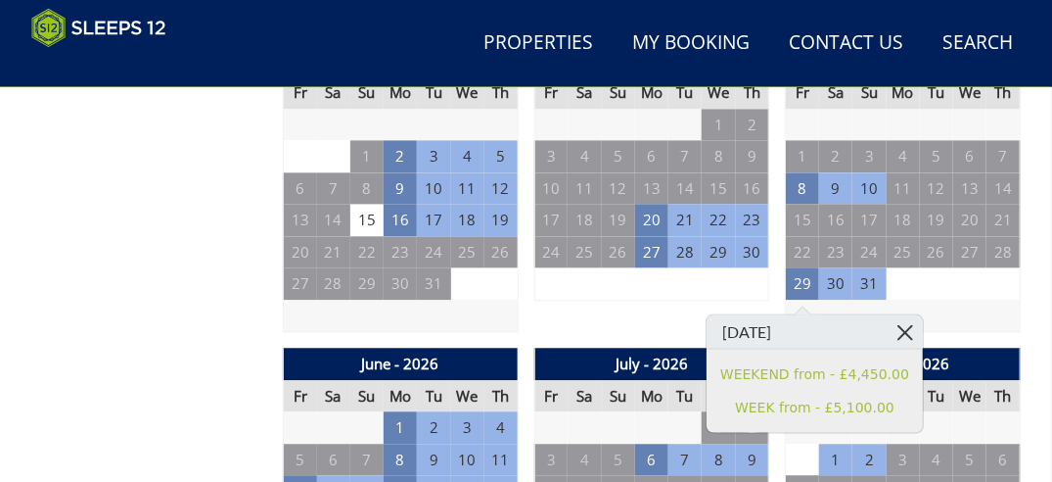
click at [889, 328] on link at bounding box center [906, 331] width 34 height 34
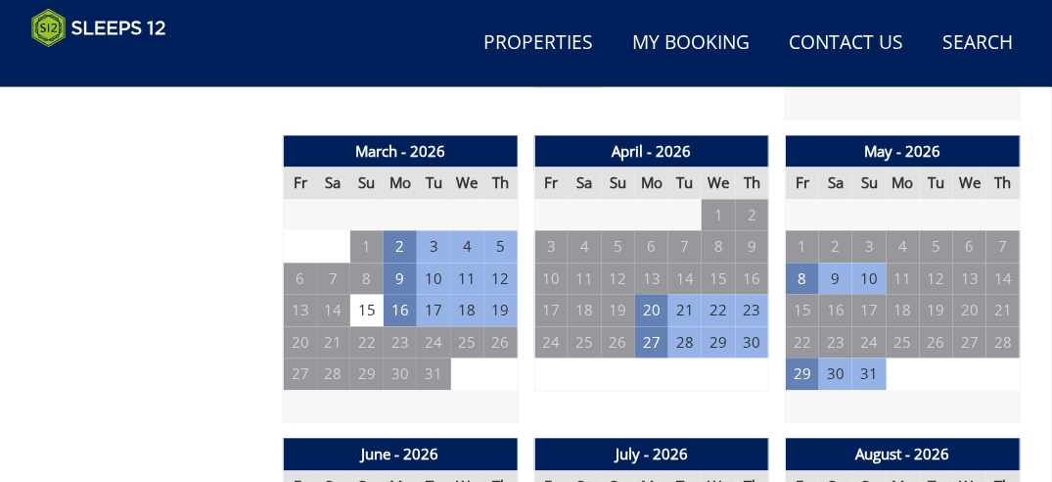
scroll to position [1204, 0]
